Goal: Book appointment/travel/reservation

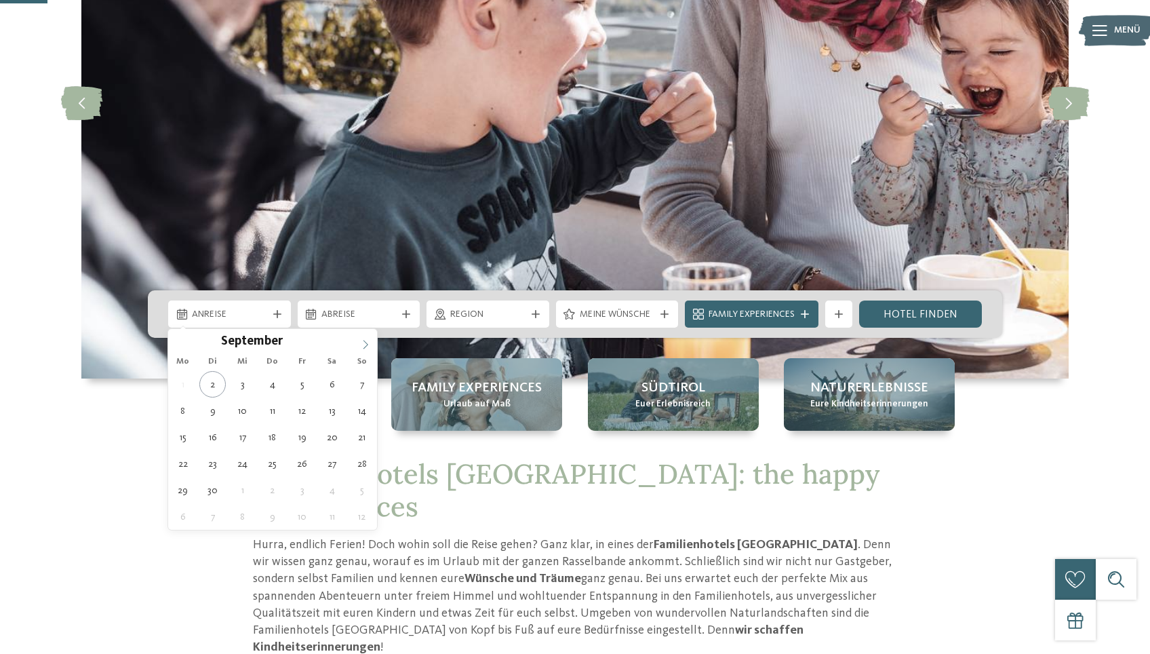
click at [366, 345] on icon at bounding box center [365, 344] width 9 height 9
click at [366, 344] on icon at bounding box center [365, 344] width 9 height 9
type input "****"
click at [366, 344] on icon at bounding box center [365, 344] width 9 height 9
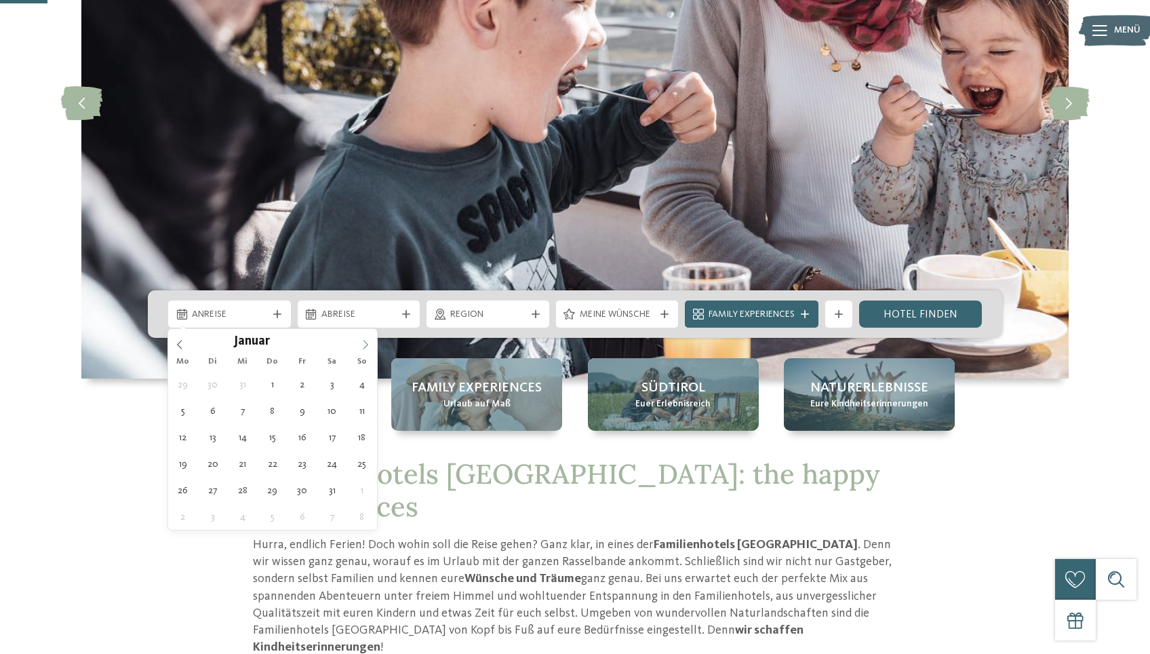
click at [366, 344] on icon at bounding box center [365, 344] width 9 height 9
click at [366, 345] on icon at bounding box center [365, 344] width 9 height 9
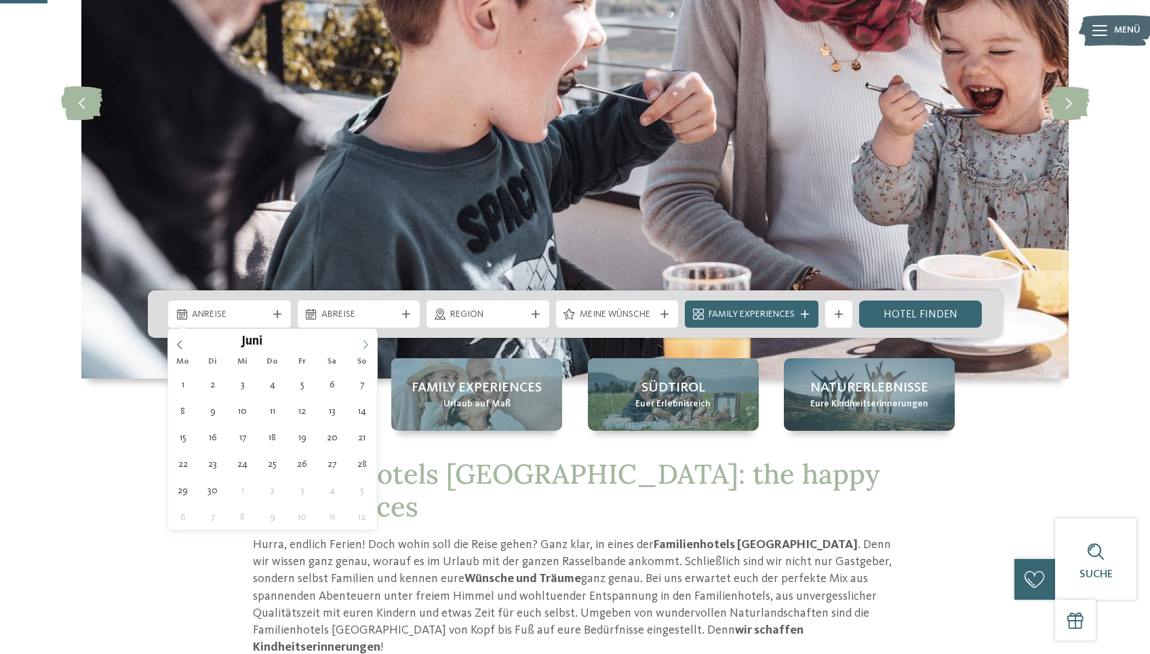
click at [366, 345] on icon at bounding box center [365, 344] width 9 height 9
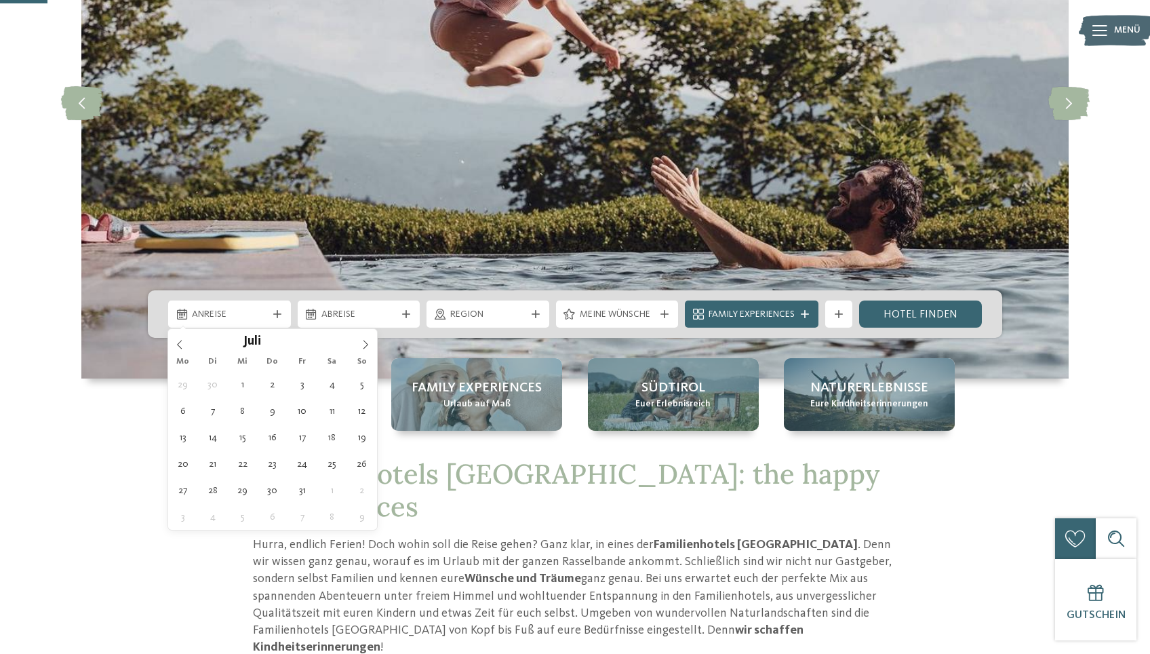
type div "[DATE]"
type input "****"
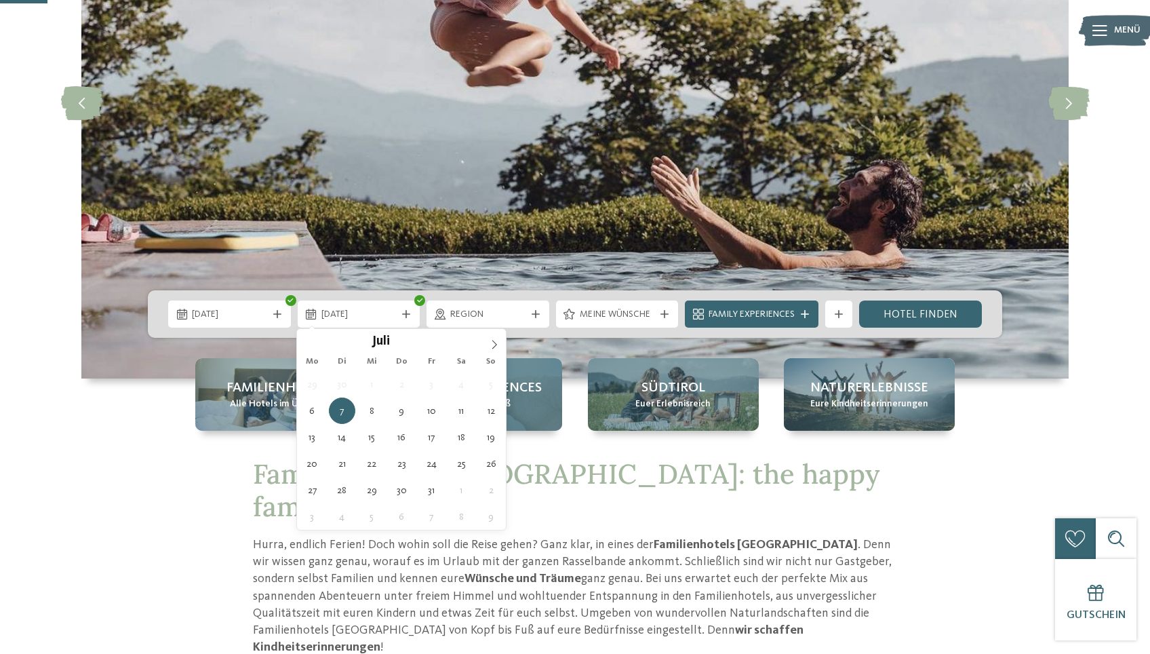
type div "[DATE]"
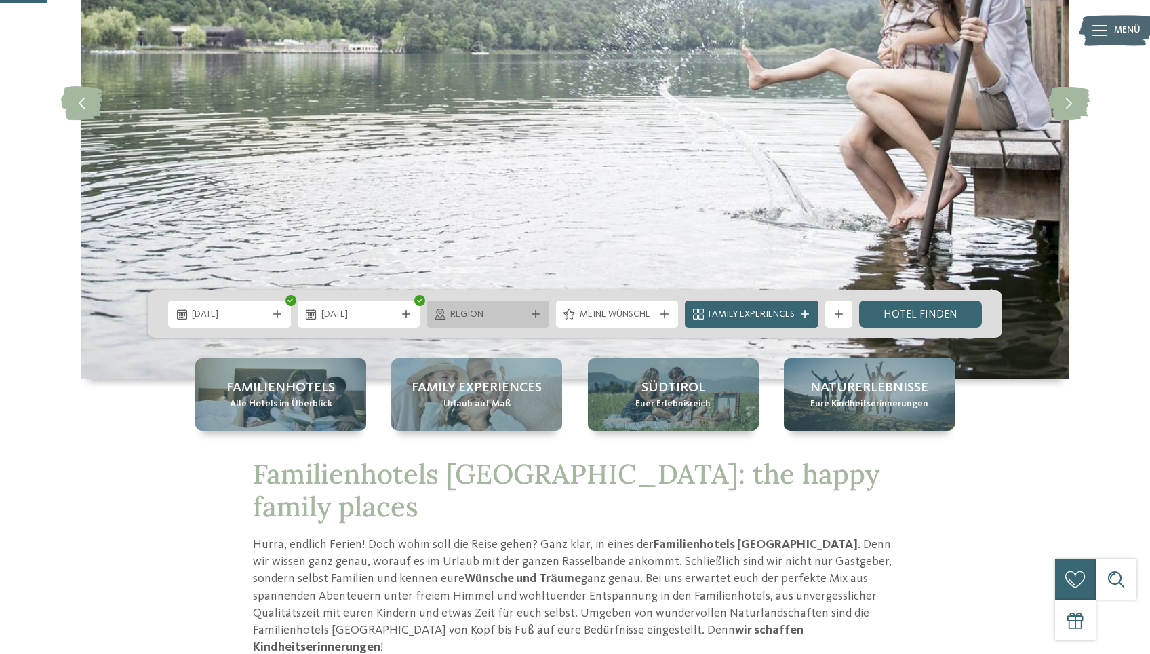
click at [510, 307] on div "Region" at bounding box center [488, 314] width 82 height 15
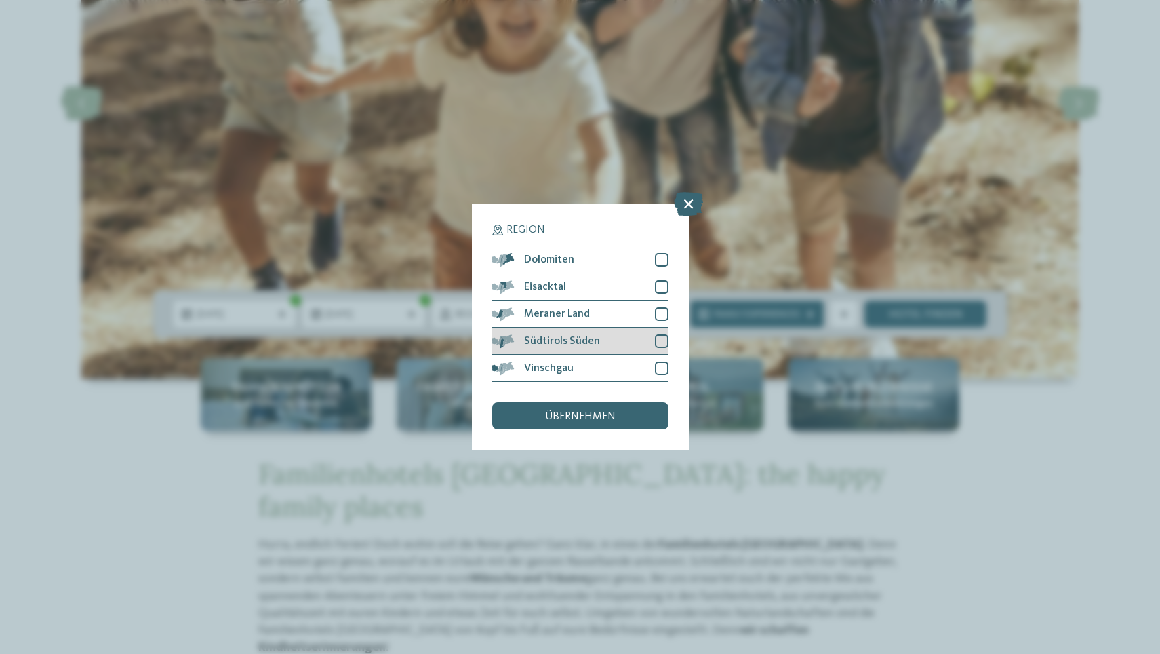
click at [663, 338] on div at bounding box center [662, 341] width 14 height 14
click at [659, 362] on div at bounding box center [662, 368] width 14 height 14
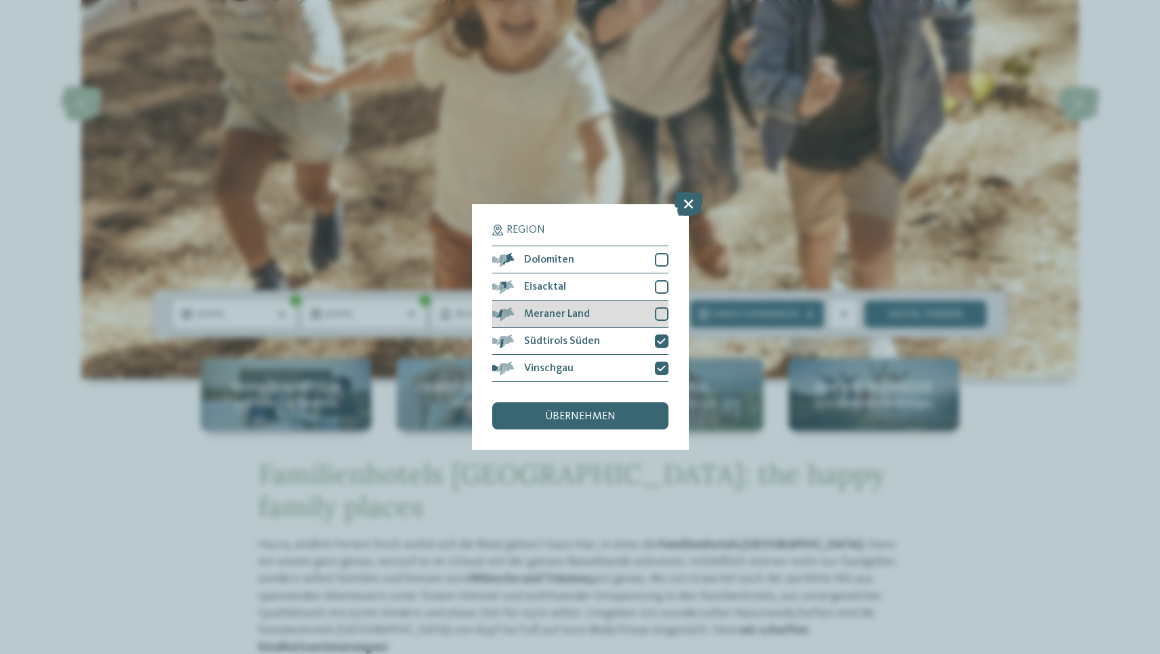
click at [659, 308] on div at bounding box center [662, 314] width 14 height 14
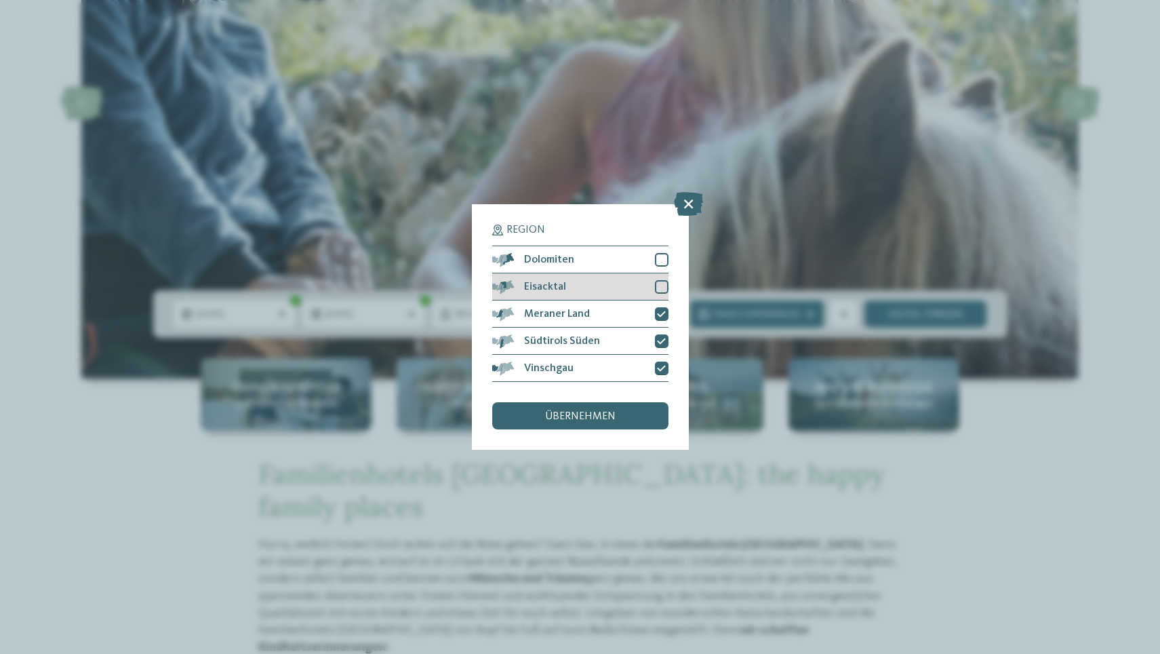
drag, startPoint x: 661, startPoint y: 282, endPoint x: 653, endPoint y: 291, distance: 12.0
click at [661, 282] on div at bounding box center [662, 287] width 14 height 14
click at [569, 422] on span "übernehmen" at bounding box center [580, 416] width 71 height 11
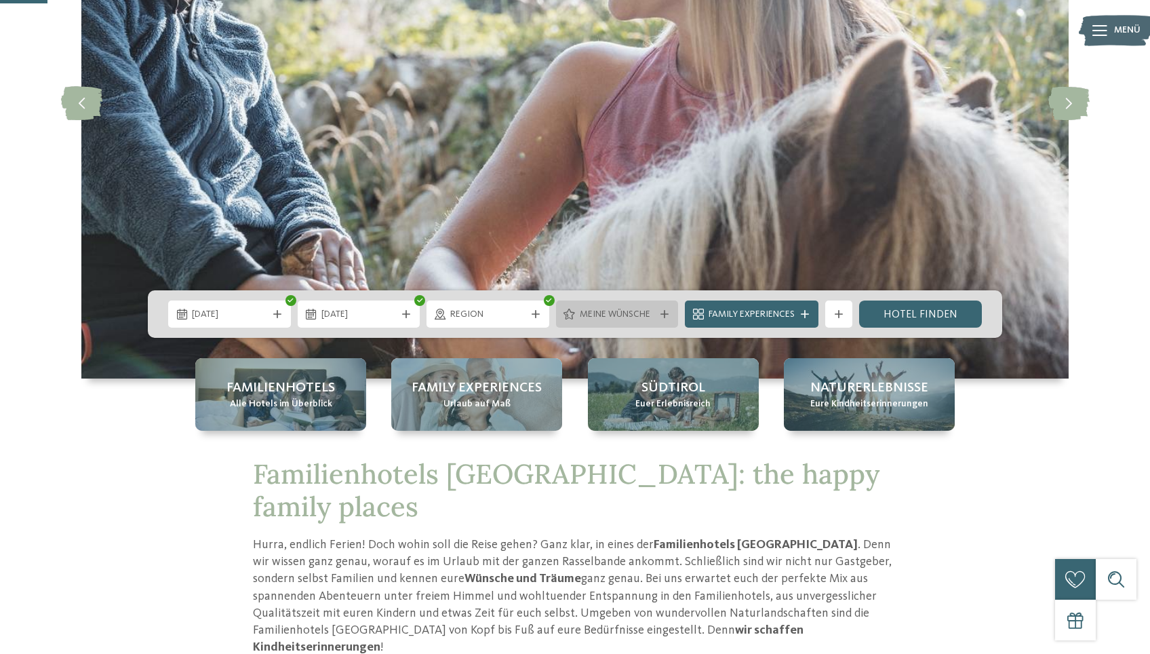
click at [618, 304] on div "Meine Wünsche" at bounding box center [617, 313] width 123 height 27
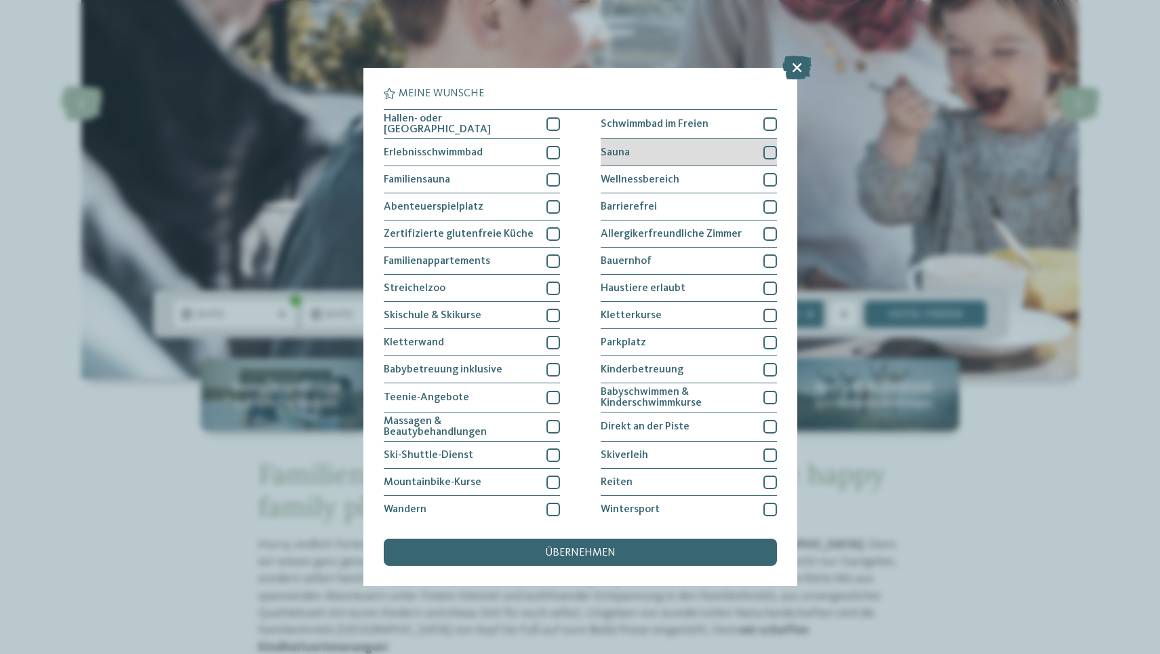
click at [764, 151] on div at bounding box center [771, 153] width 14 height 14
click at [764, 123] on div at bounding box center [771, 124] width 14 height 14
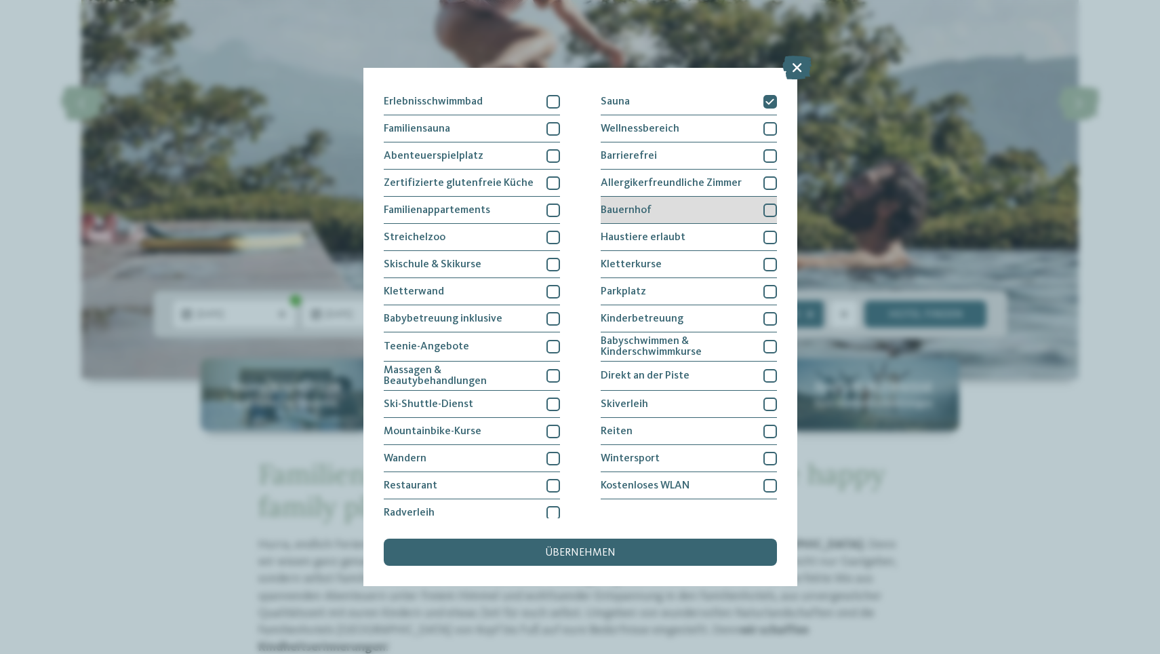
scroll to position [57, 0]
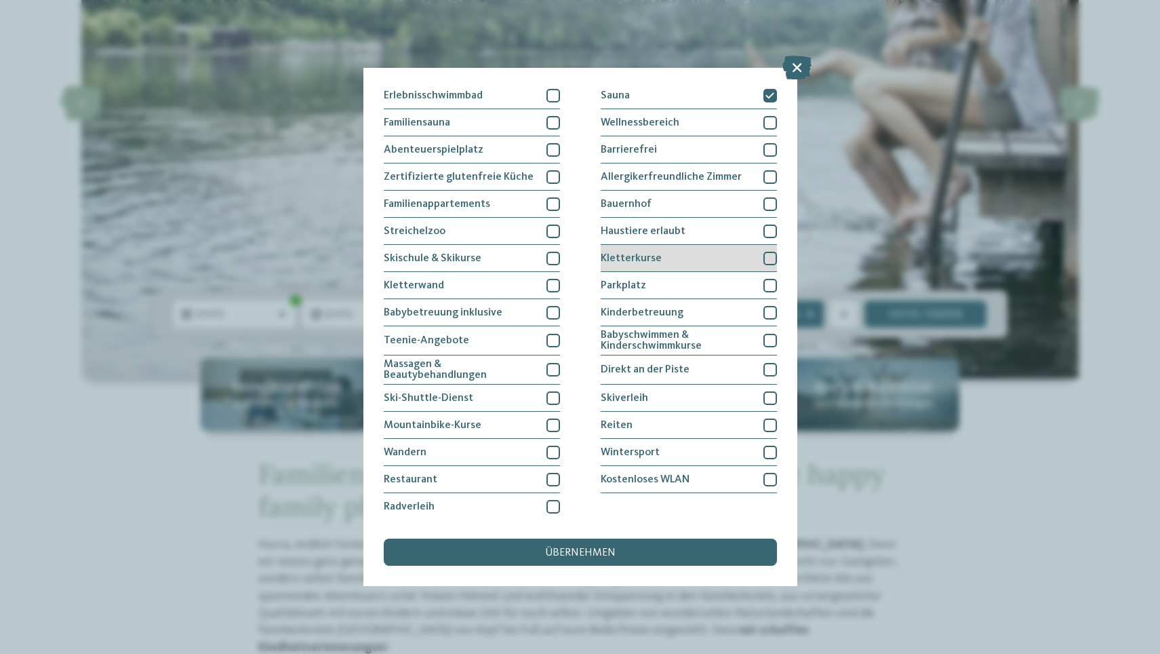
click at [764, 253] on div at bounding box center [771, 259] width 14 height 14
